Goal: Task Accomplishment & Management: Manage account settings

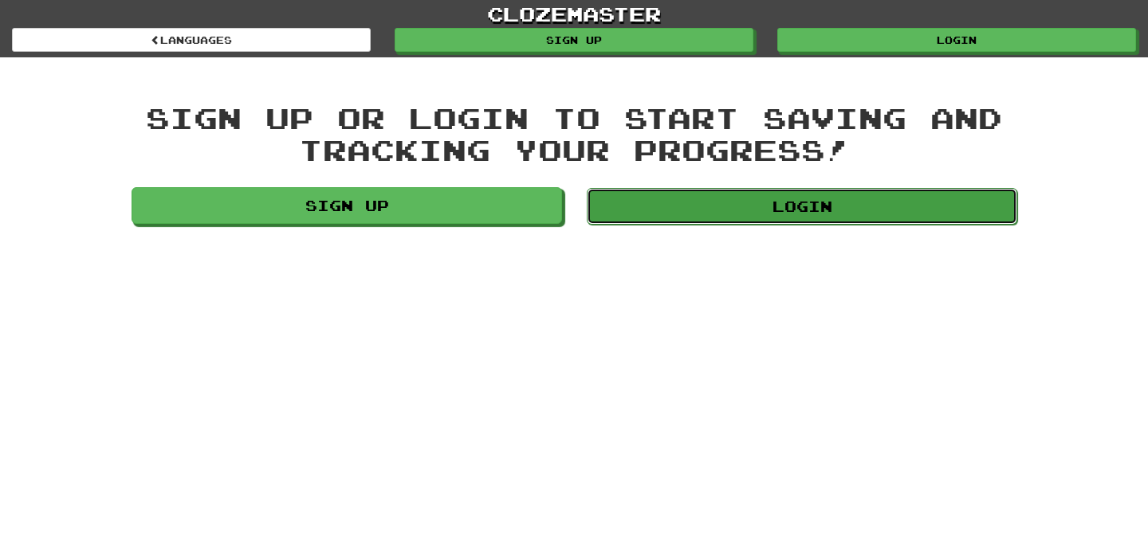
click at [778, 198] on link "Login" at bounding box center [802, 206] width 430 height 37
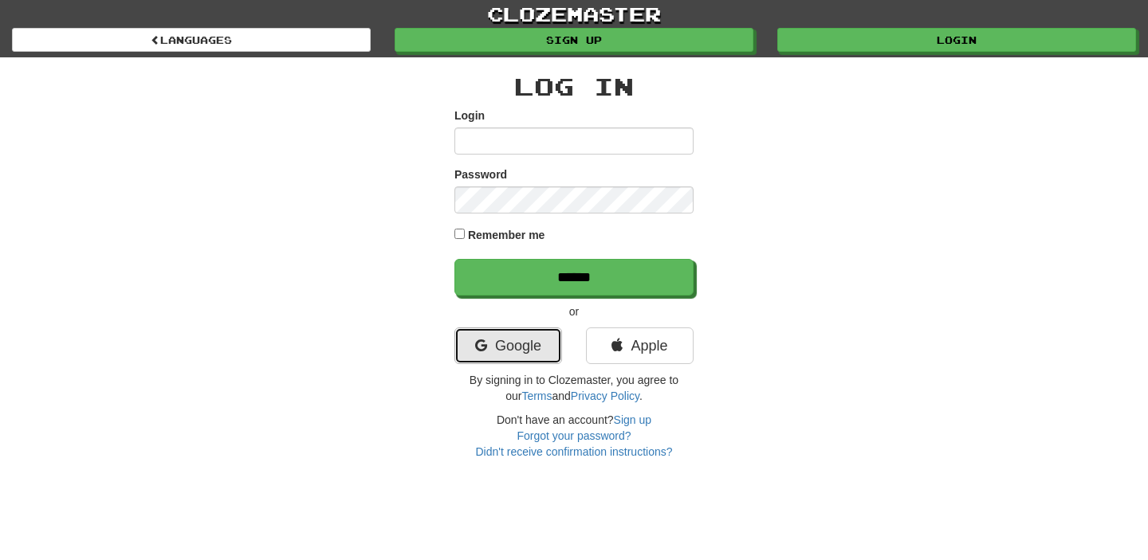
click at [524, 343] on link "Google" at bounding box center [508, 346] width 108 height 37
